Goal: Task Accomplishment & Management: Use online tool/utility

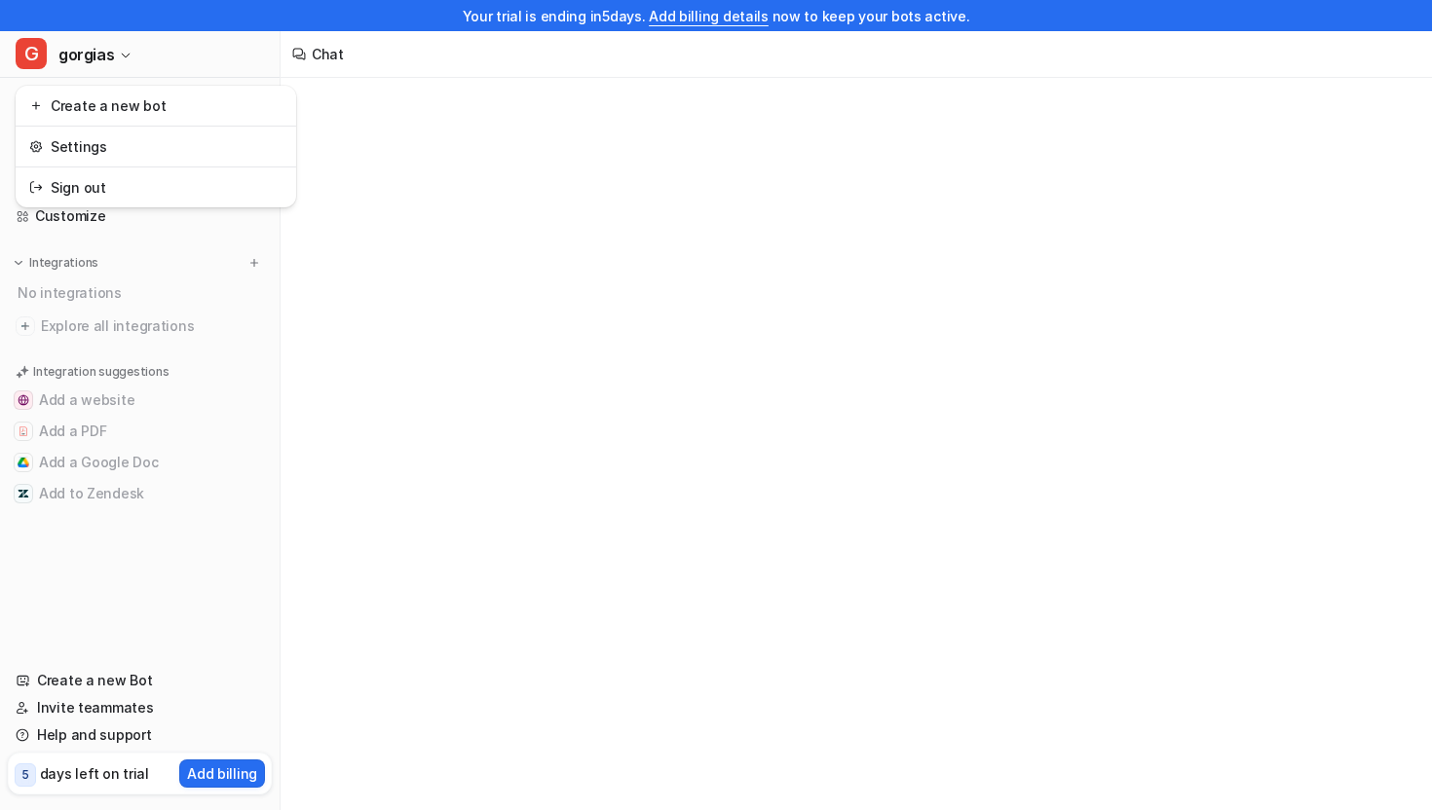
click at [97, 56] on span "gorgias" at bounding box center [86, 54] width 56 height 27
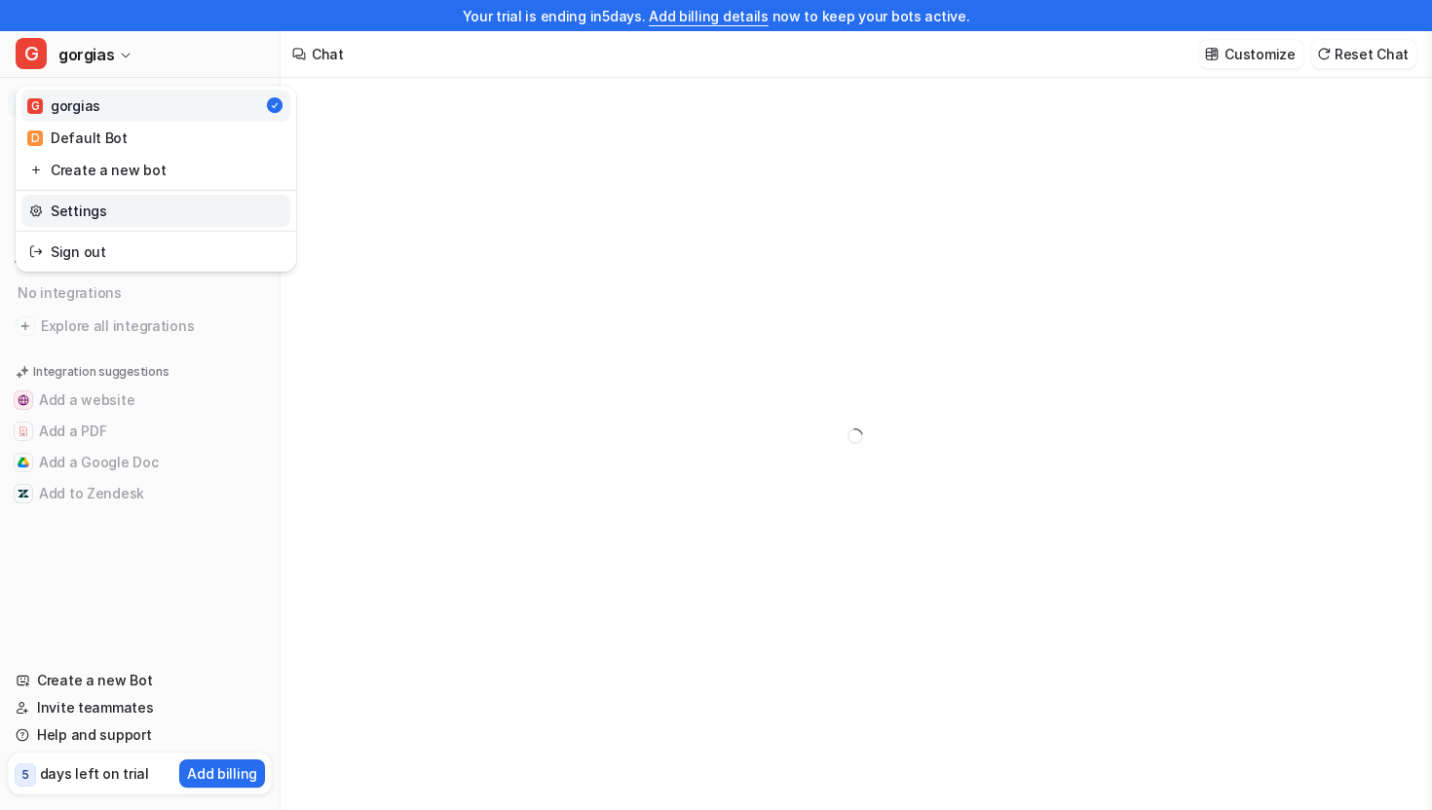
type textarea "**********"
click at [90, 244] on link "Sign out" at bounding box center [155, 252] width 269 height 32
